Goal: Navigation & Orientation: Find specific page/section

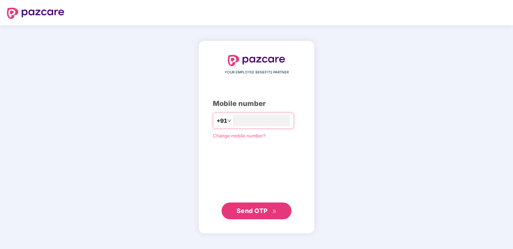
type input "**********"
click at [269, 209] on span "Send OTP" at bounding box center [257, 211] width 40 height 10
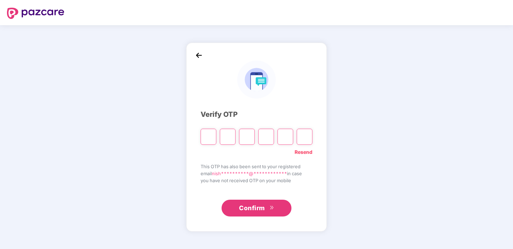
type input "*"
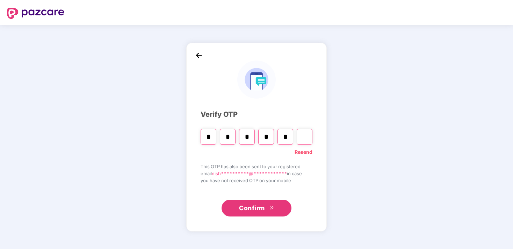
type input "*"
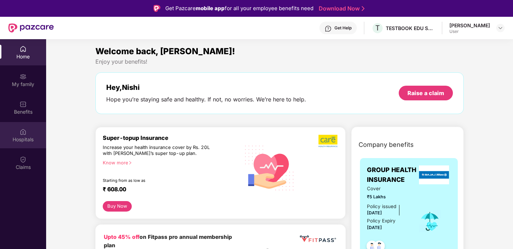
click at [30, 137] on div "Hospitals" at bounding box center [23, 139] width 46 height 7
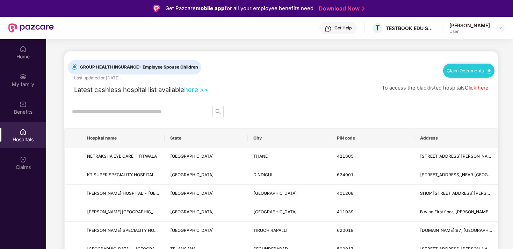
click at [193, 87] on link "here >>" at bounding box center [196, 90] width 24 height 8
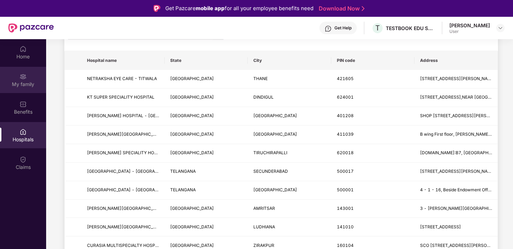
click at [28, 89] on div "My family" at bounding box center [23, 80] width 46 height 26
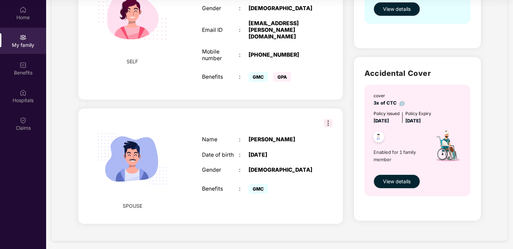
scroll to position [0, 0]
